Goal: Task Accomplishment & Management: Use online tool/utility

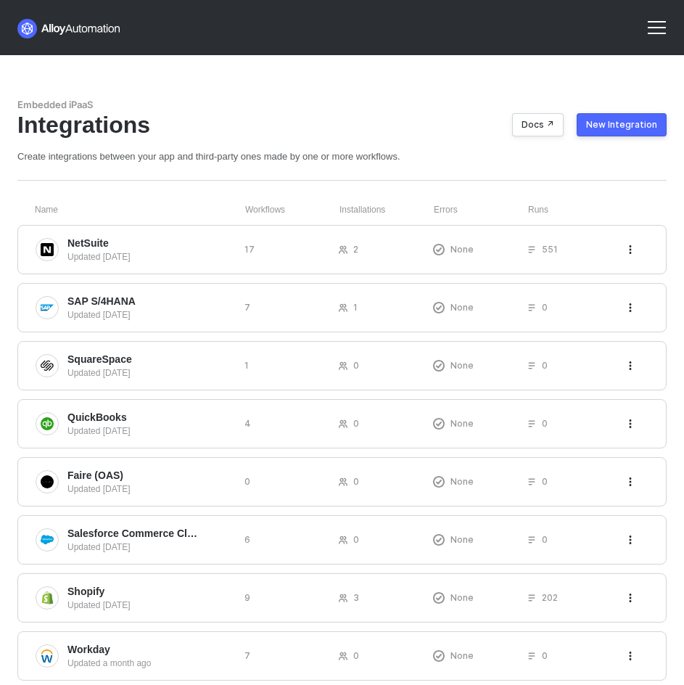
click at [642, 43] on div at bounding box center [656, 27] width 35 height 35
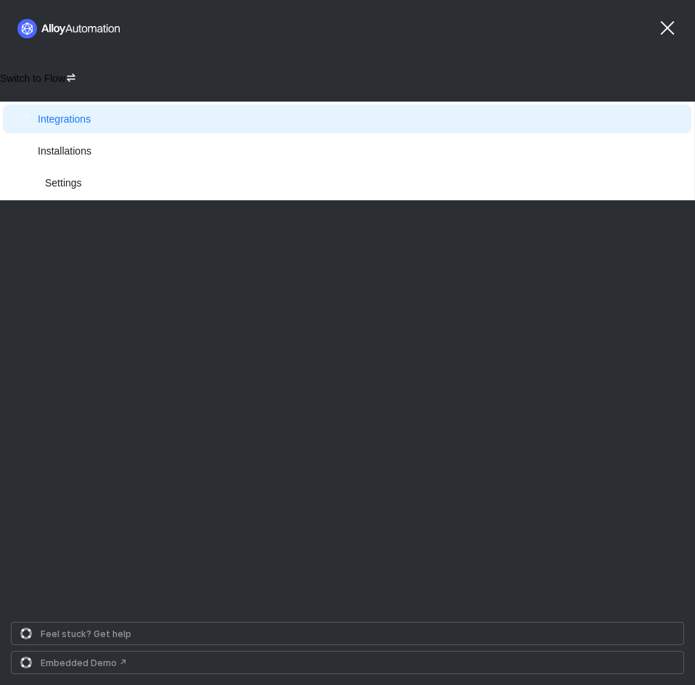
click at [56, 75] on span "Switch to Flow" at bounding box center [32, 79] width 65 height 12
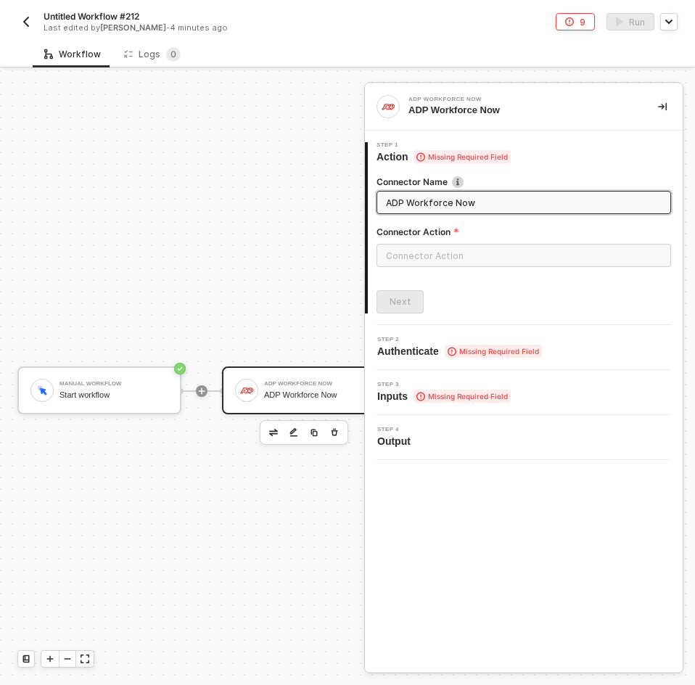
scroll to position [38, 0]
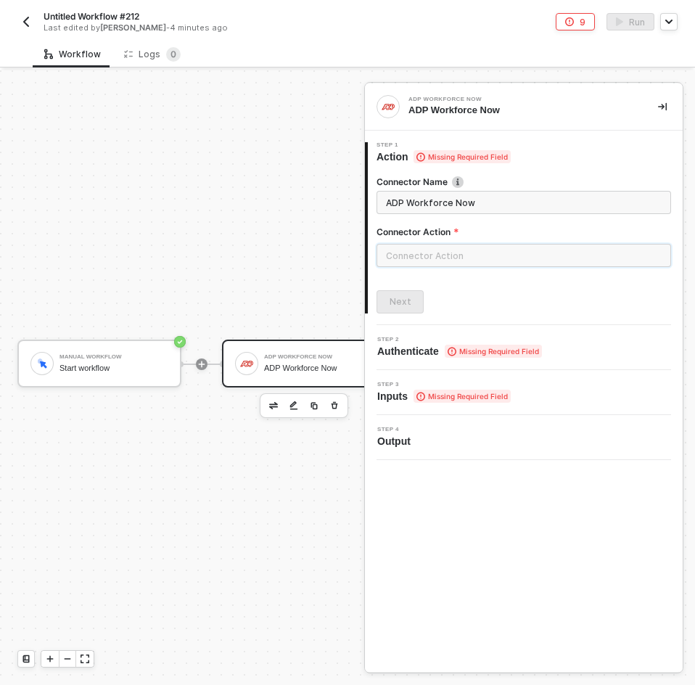
click at [433, 253] on input "text" at bounding box center [524, 255] width 295 height 23
